Goal: Register for event/course

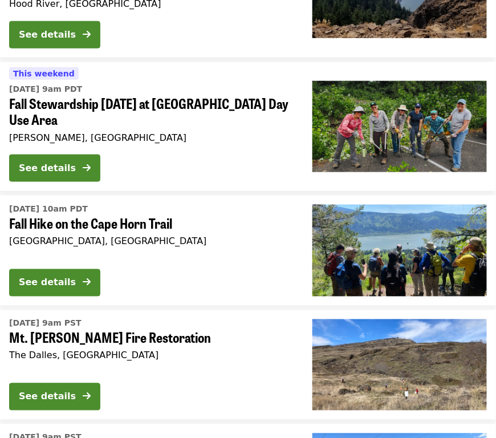
scroll to position [237, 0]
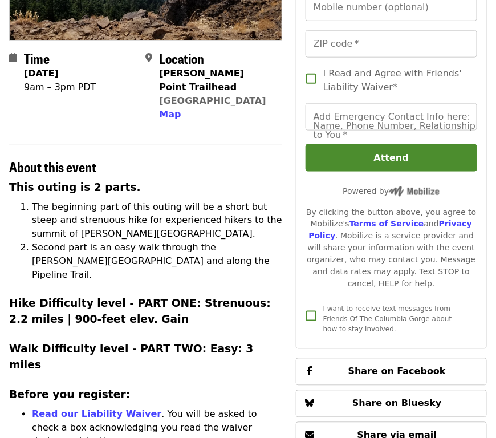
scroll to position [285, 0]
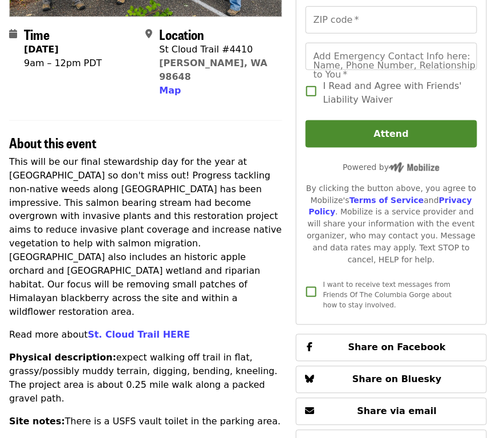
scroll to position [237, 0]
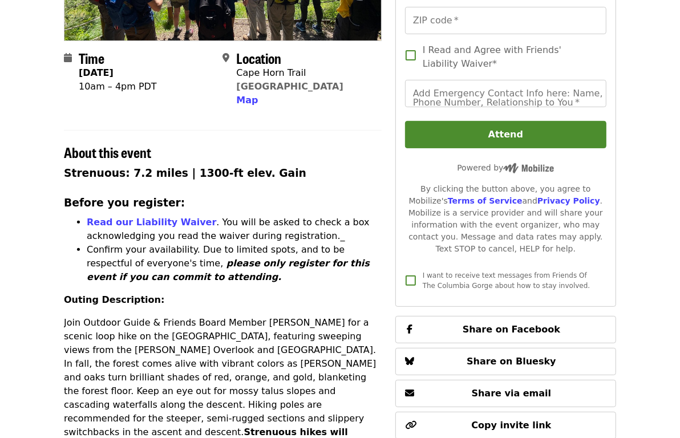
scroll to position [237, 0]
